Goal: Transaction & Acquisition: Purchase product/service

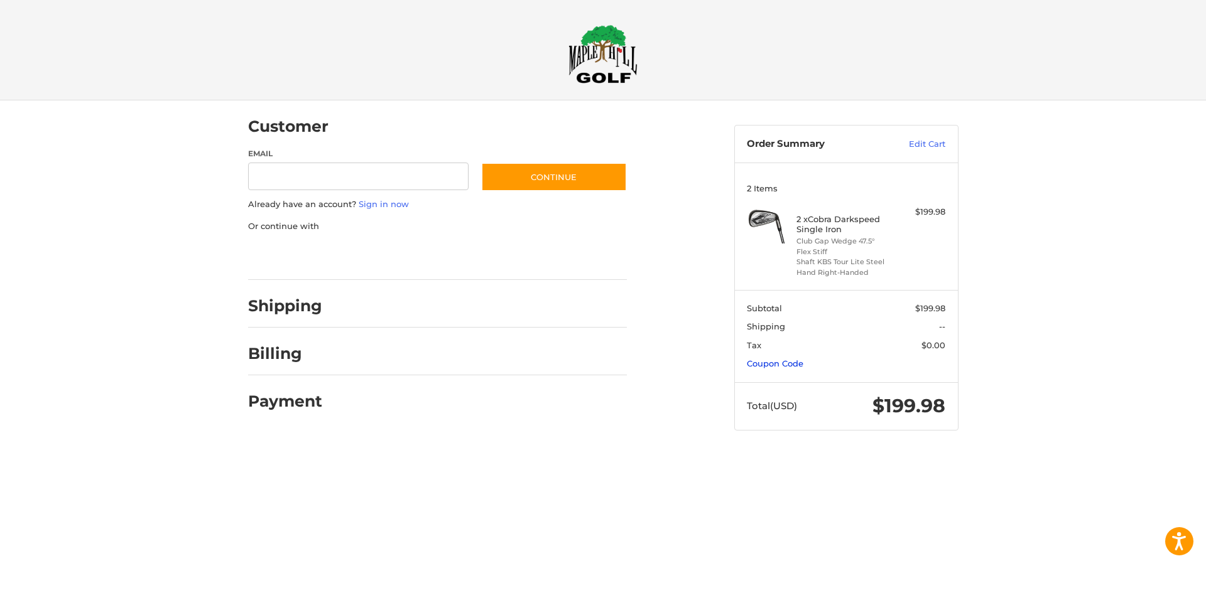
click at [779, 365] on link "Coupon Code" at bounding box center [775, 364] width 57 height 10
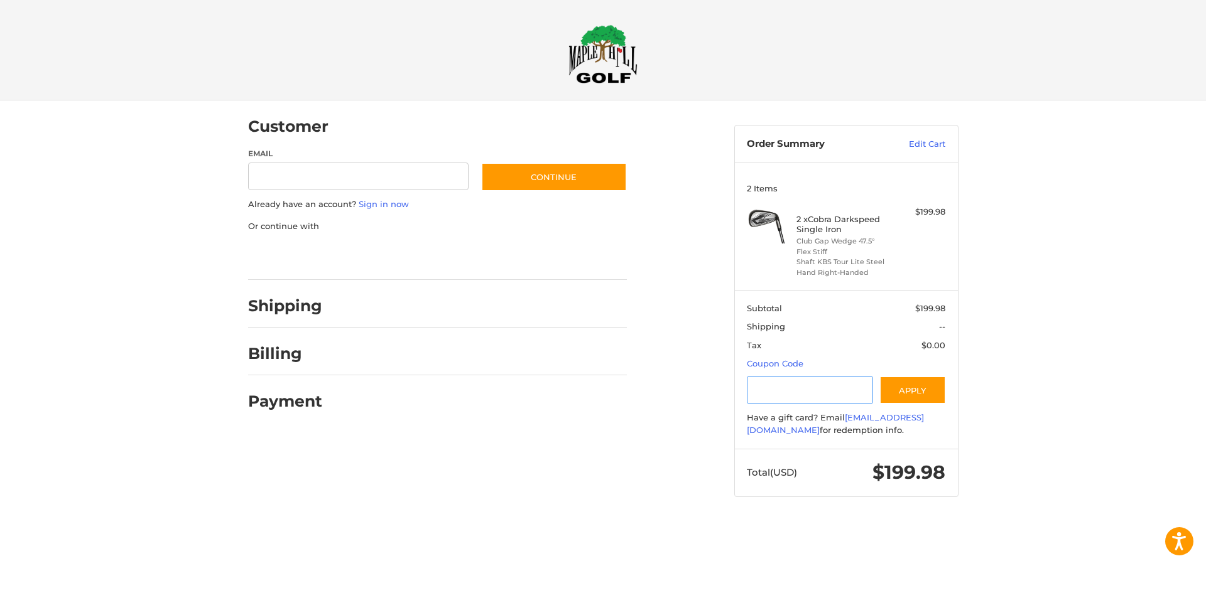
click at [794, 379] on input "Gift Certificate or Coupon Code" at bounding box center [810, 390] width 126 height 28
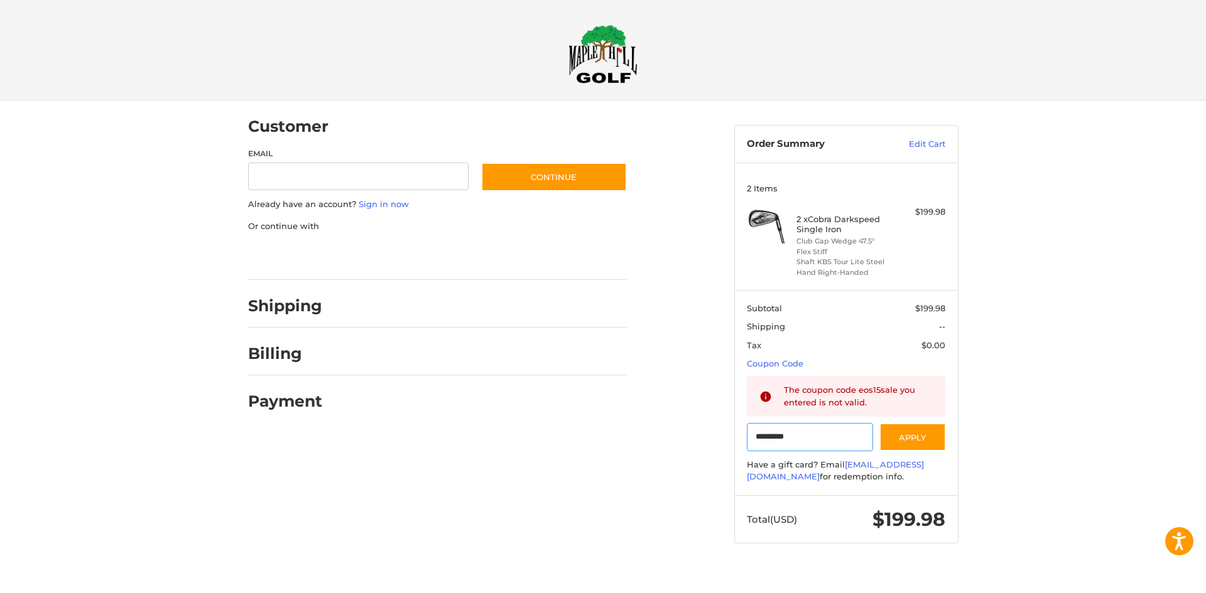
type input "*********"
click at [605, 57] on img at bounding box center [602, 53] width 69 height 59
